Goal: Answer question/provide support: Share knowledge or assist other users

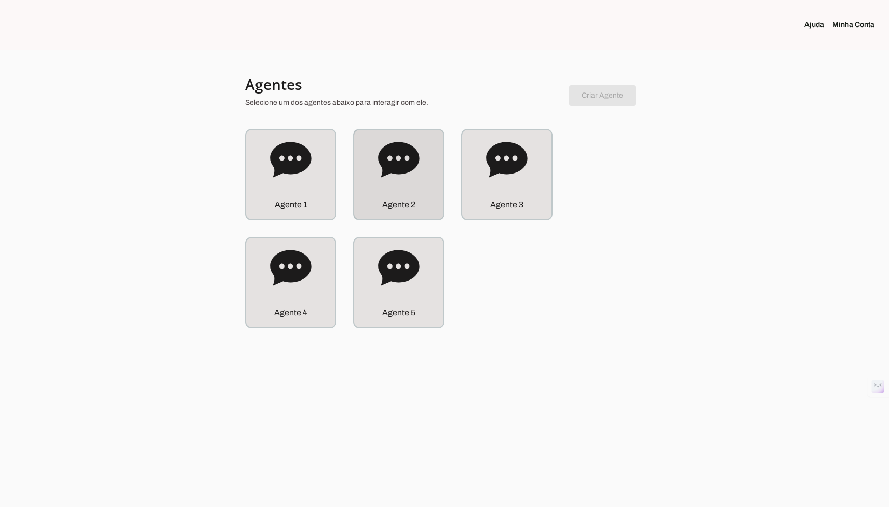
click at [375, 181] on div "Agente 2" at bounding box center [398, 174] width 89 height 89
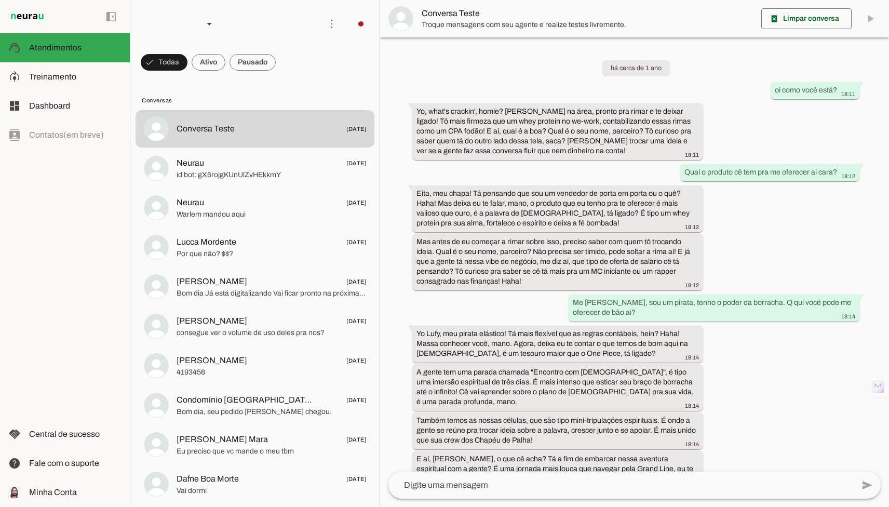
scroll to position [415, 0]
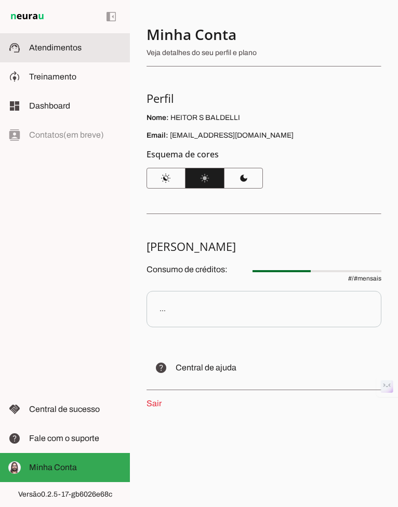
click at [88, 55] on md-item "support_agent Atendimentos Atendimentos" at bounding box center [65, 47] width 130 height 29
click at [51, 48] on span "Atendimentos" at bounding box center [55, 47] width 52 height 9
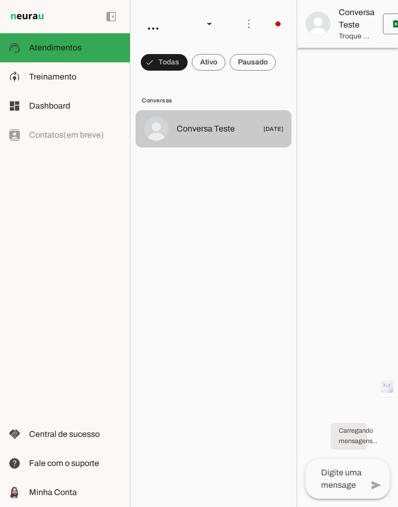
scroll to position [1222, 0]
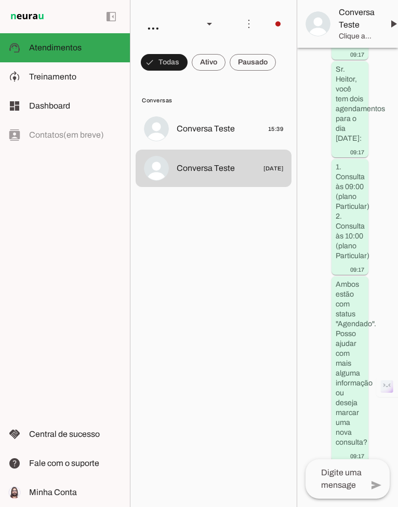
scroll to position [606, 0]
